Goal: Task Accomplishment & Management: Manage account settings

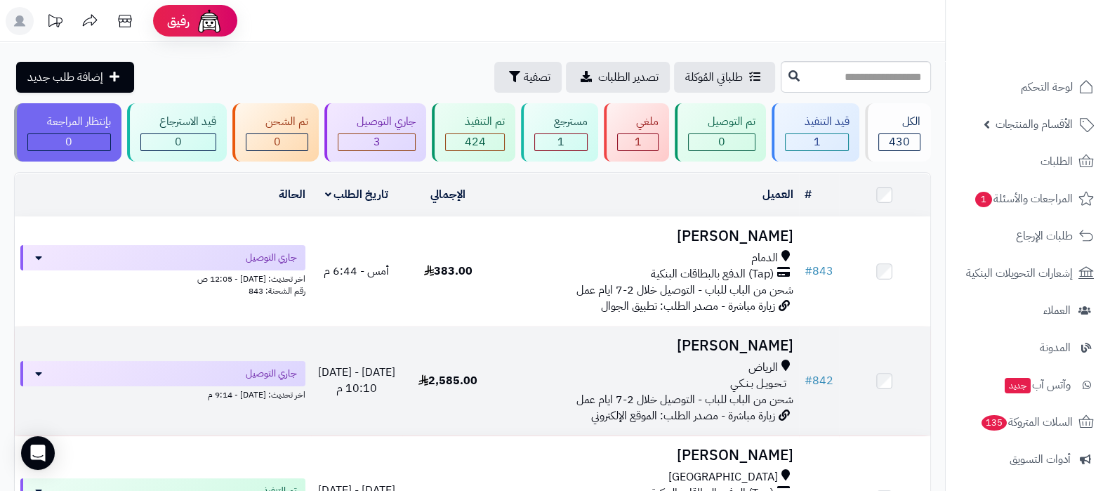
click at [697, 326] on td "MOHAMMED SARHAN الرياض تـحـويـل بـنـكـي شحن من الباب للباب - التوصيل خلال 2-7 ا…" at bounding box center [646, 380] width 305 height 109
click at [703, 349] on h3 "[PERSON_NAME]" at bounding box center [645, 346] width 293 height 16
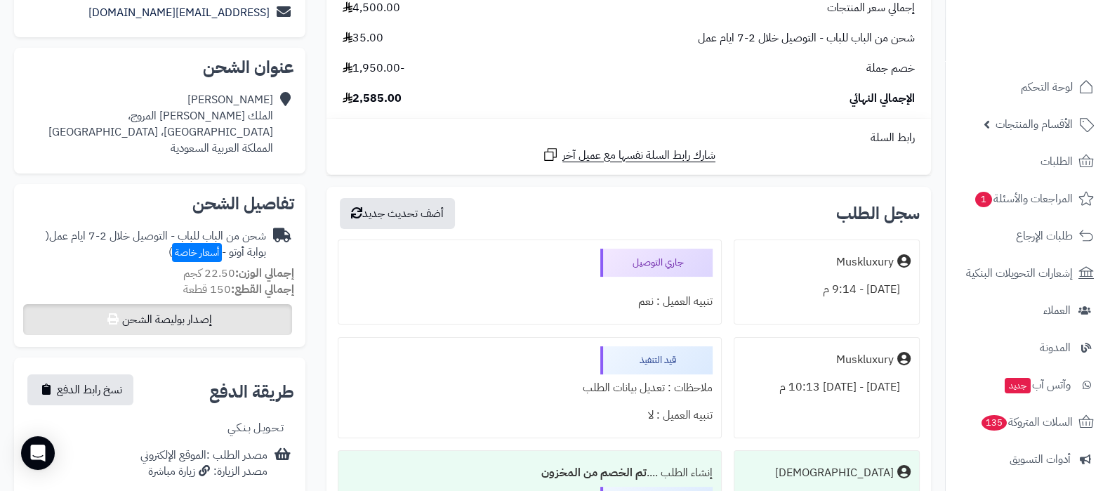
scroll to position [350, 0]
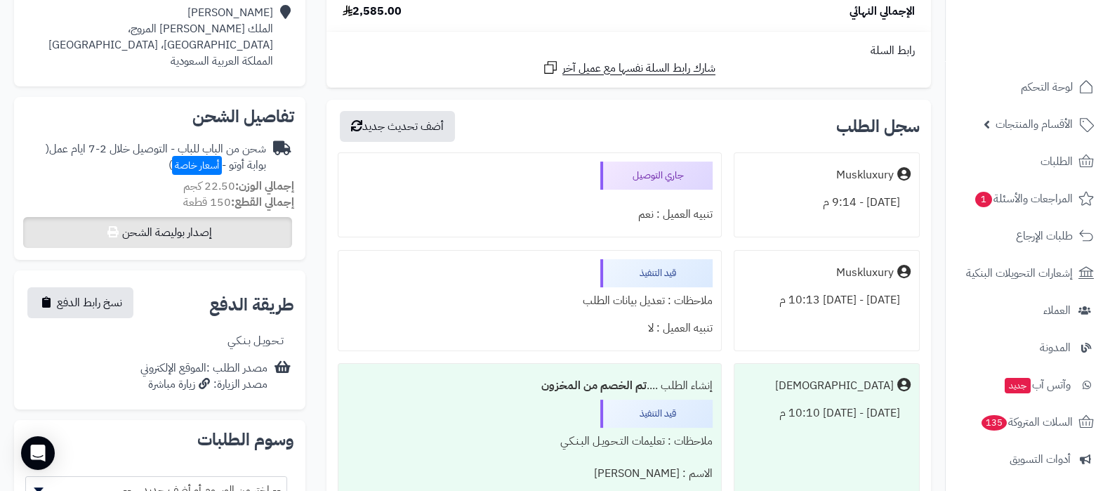
click at [201, 330] on div "تـحـويـل بـنـكـي" at bounding box center [159, 340] width 269 height 27
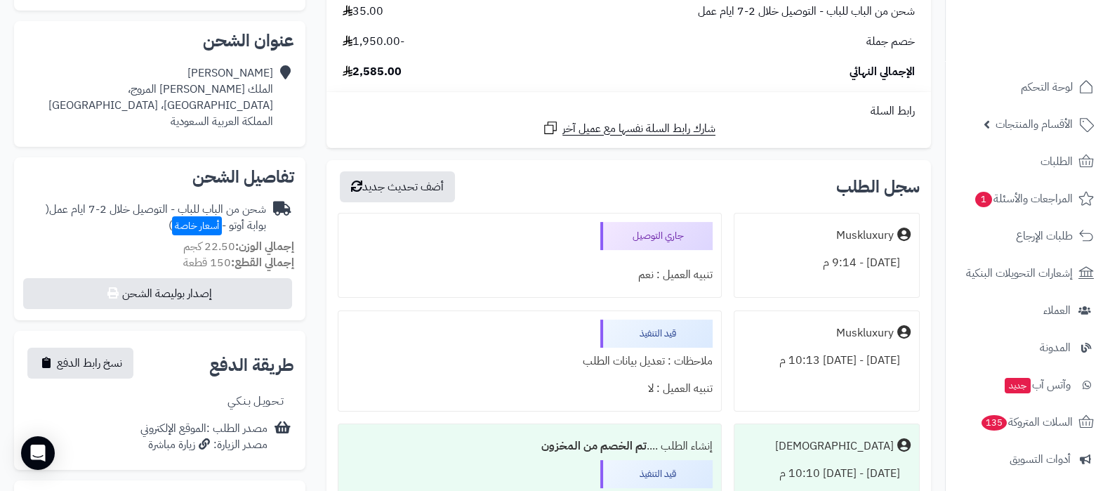
scroll to position [263, 0]
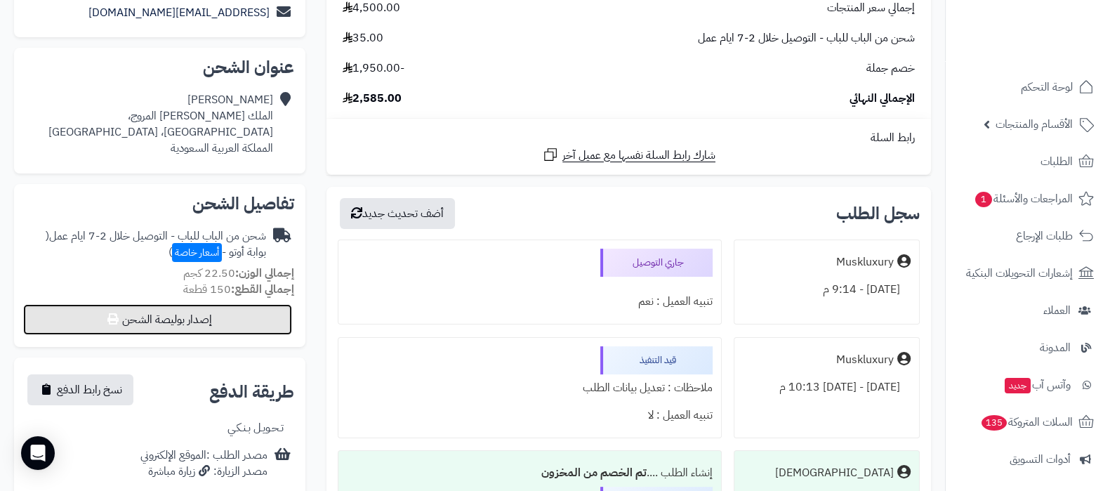
click at [181, 324] on button "إصدار بوليصة الشحن" at bounding box center [157, 319] width 269 height 31
select select "***"
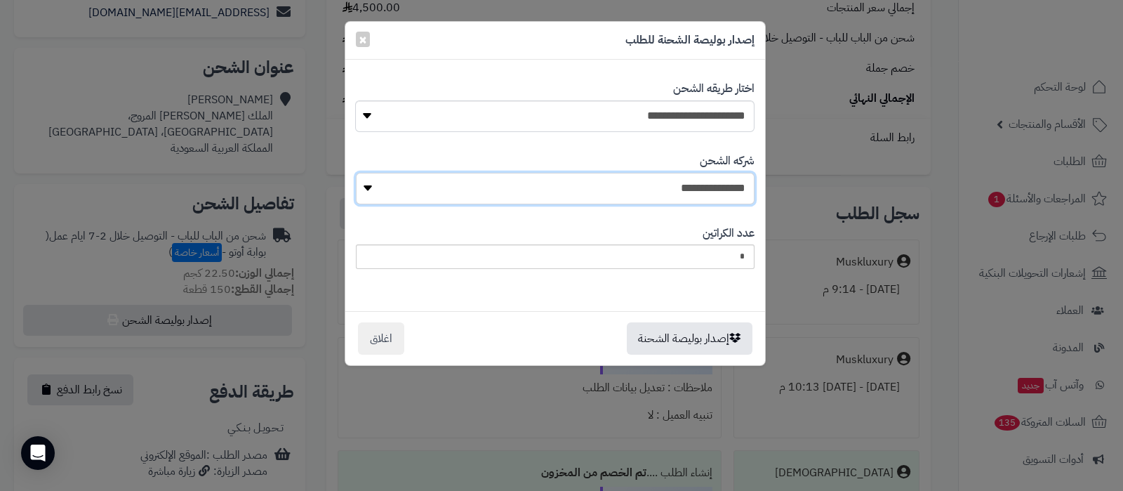
click at [725, 187] on select "**********" at bounding box center [555, 189] width 399 height 32
click at [724, 186] on select "**********" at bounding box center [555, 189] width 399 height 32
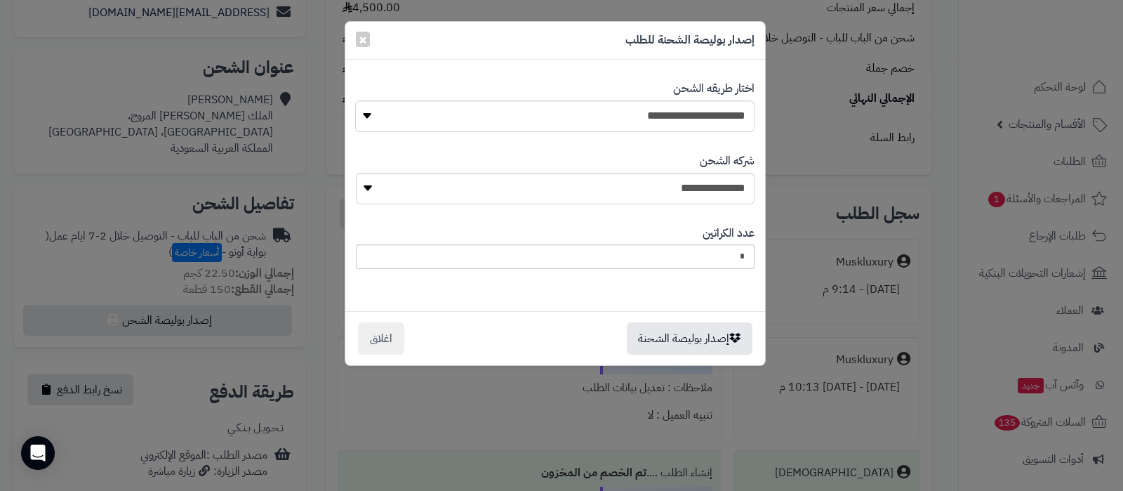
click at [595, 39] on div "إصدار بوليصة الشحنة للطلب ×" at bounding box center [555, 41] width 420 height 38
click at [680, 341] on button "إصدار بوليصة الشحنة" at bounding box center [690, 338] width 126 height 32
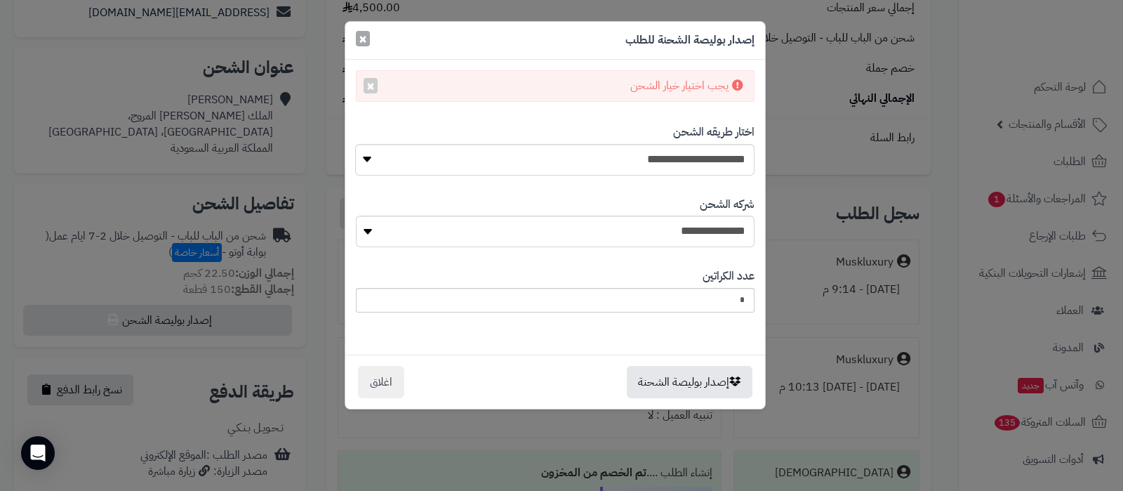
click at [362, 32] on span "×" at bounding box center [363, 38] width 8 height 21
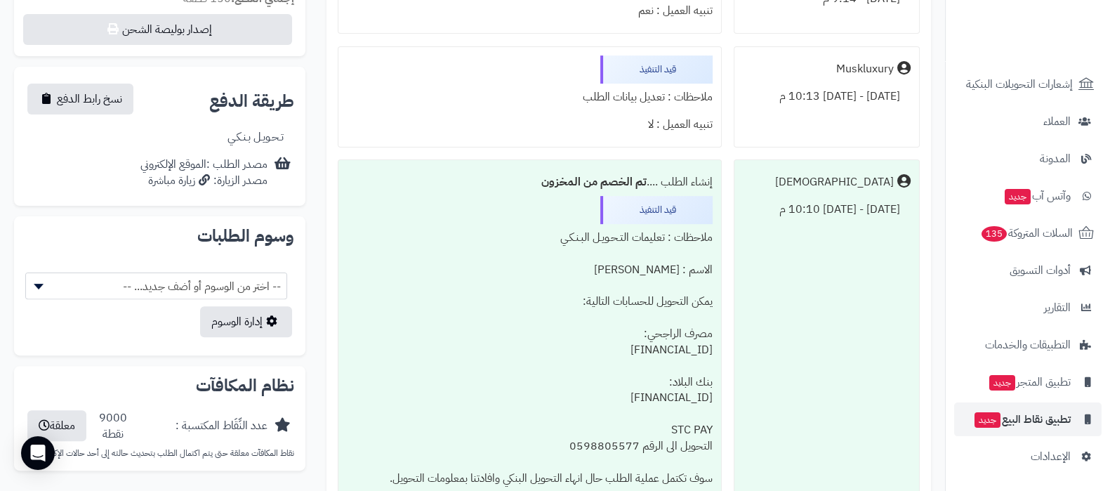
scroll to position [614, 0]
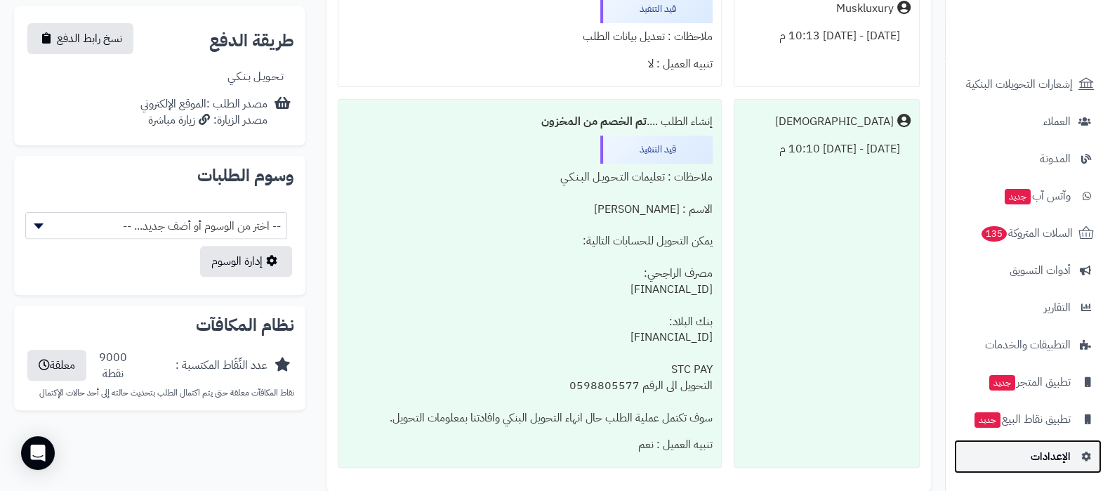
click at [1032, 458] on span "الإعدادات" at bounding box center [1051, 457] width 40 height 20
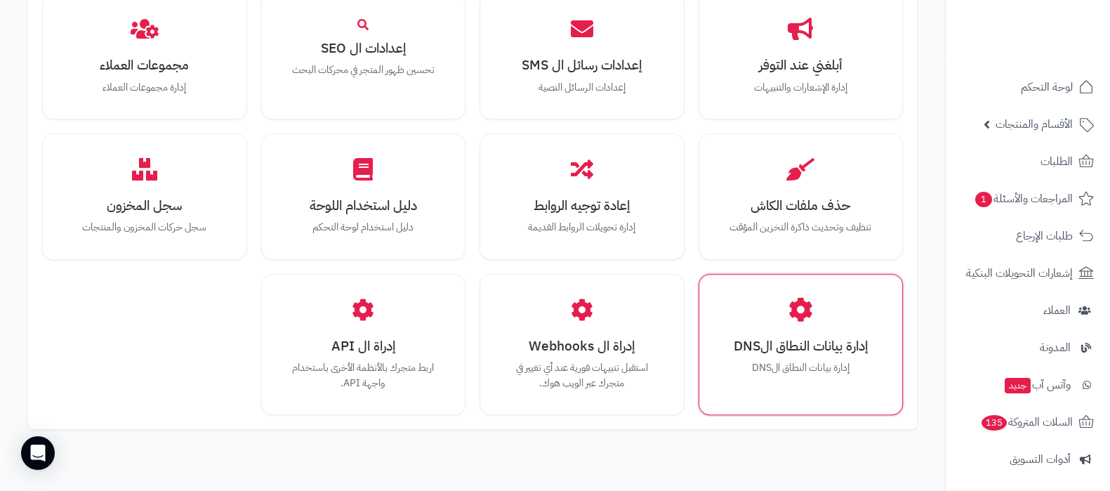
scroll to position [1298, 0]
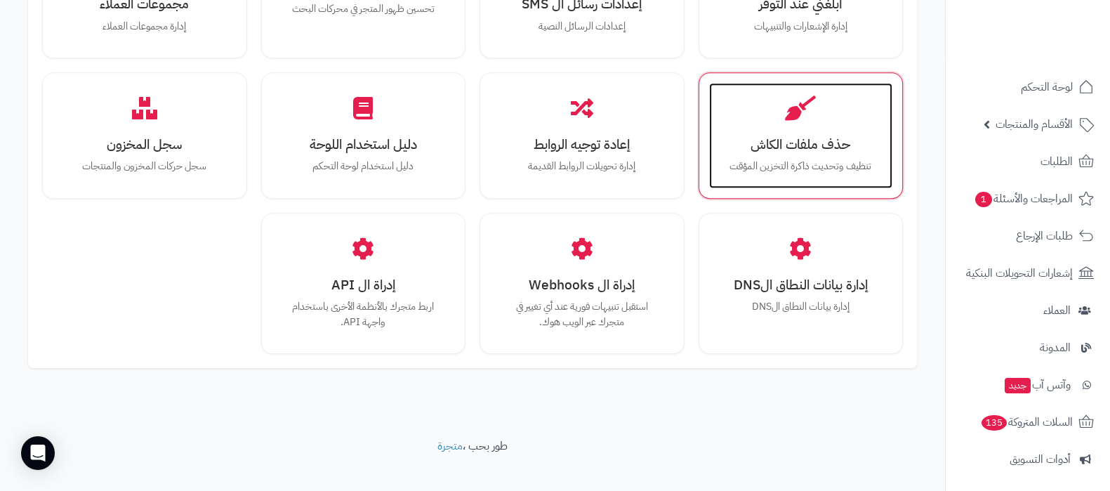
click at [807, 83] on div "حذف ملفات الكاش تنظيف وتحديث ذاكرة التخزين المؤقت" at bounding box center [801, 135] width 184 height 105
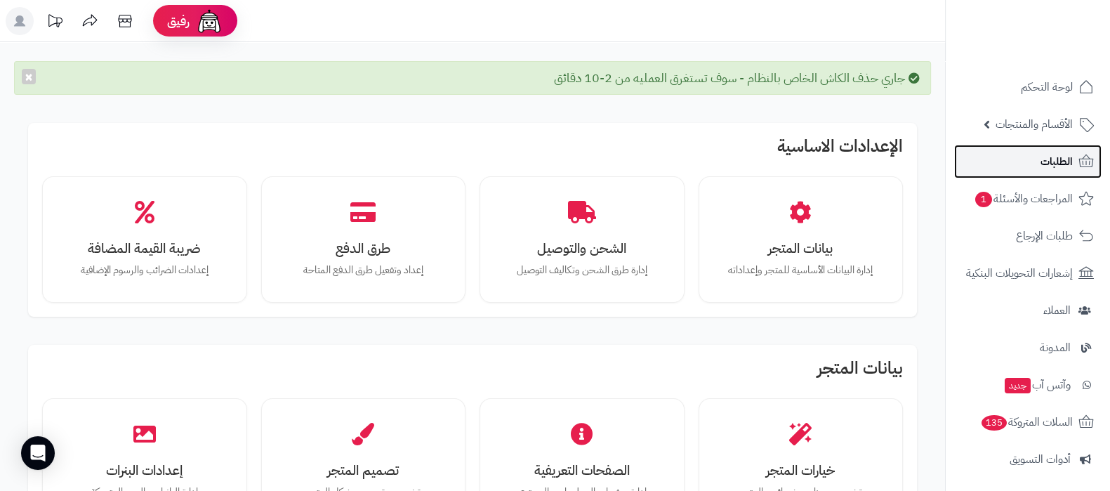
click at [1016, 157] on link "الطلبات" at bounding box center [1027, 162] width 147 height 34
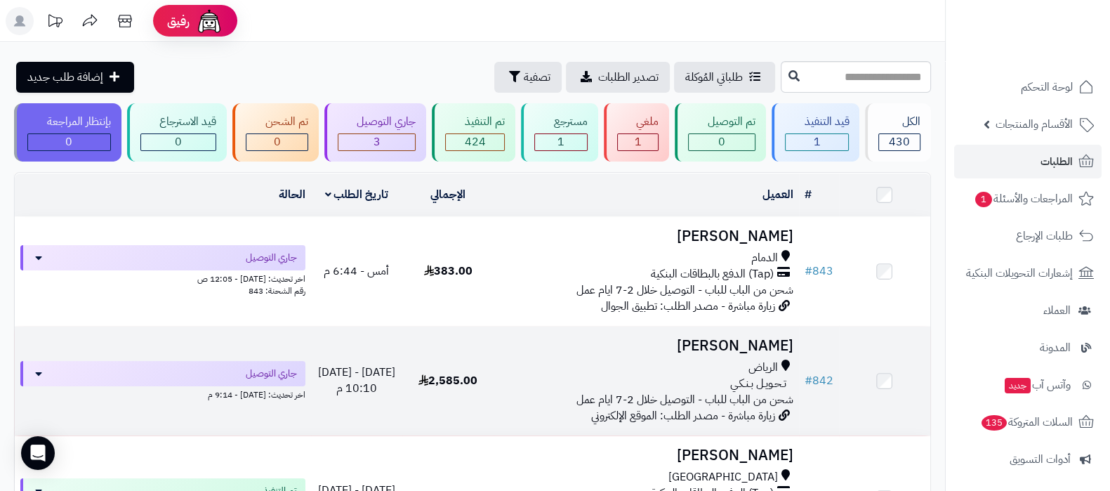
click at [732, 338] on h3 "[PERSON_NAME]" at bounding box center [645, 346] width 293 height 16
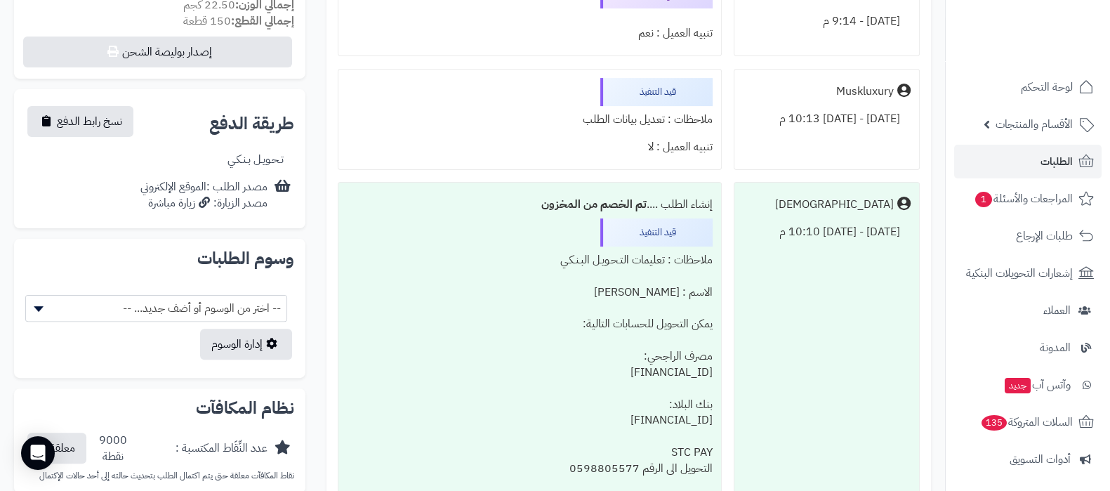
scroll to position [350, 0]
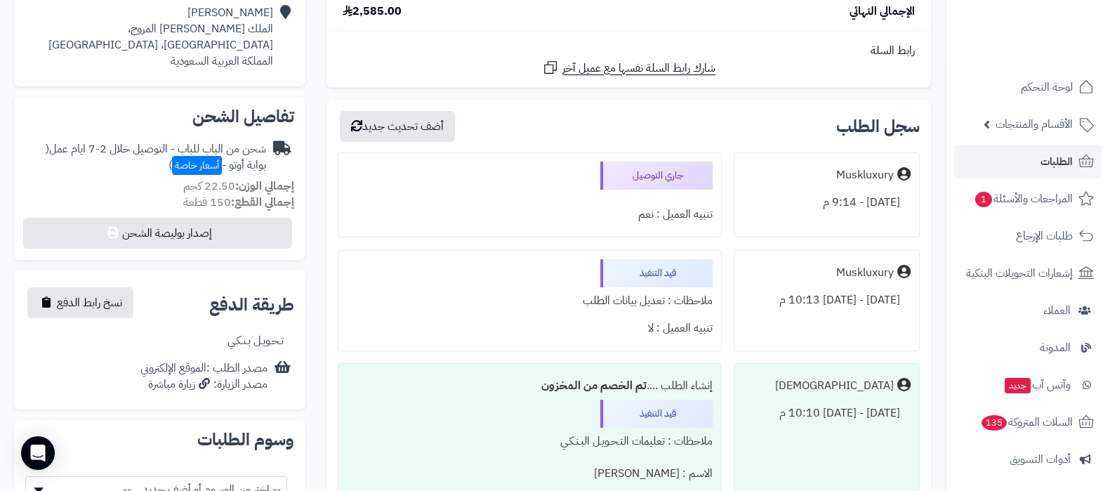
drag, startPoint x: 102, startPoint y: 170, endPoint x: 60, endPoint y: 107, distance: 75.9
click at [60, 108] on h2 "تفاصيل الشحن" at bounding box center [159, 116] width 269 height 17
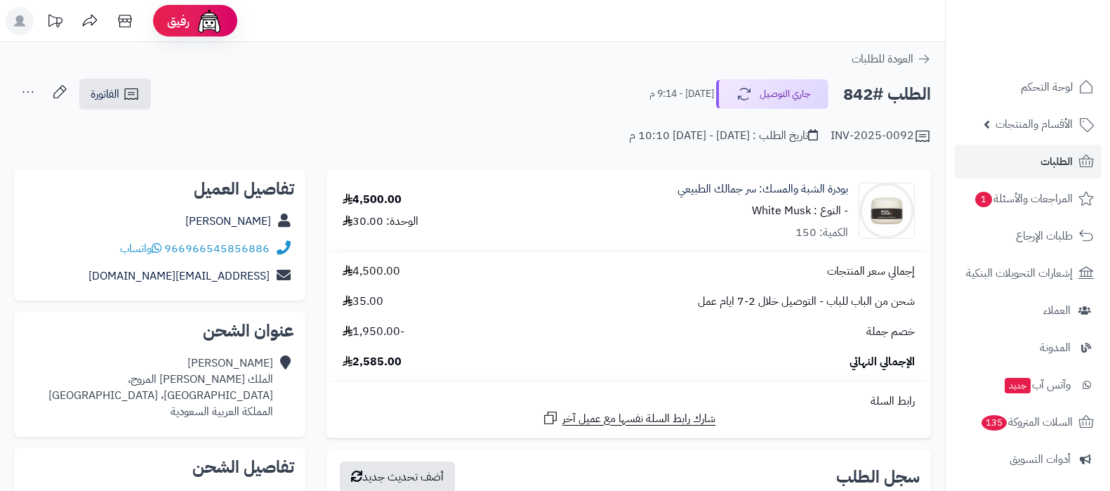
scroll to position [350, 0]
